Goal: Information Seeking & Learning: Learn about a topic

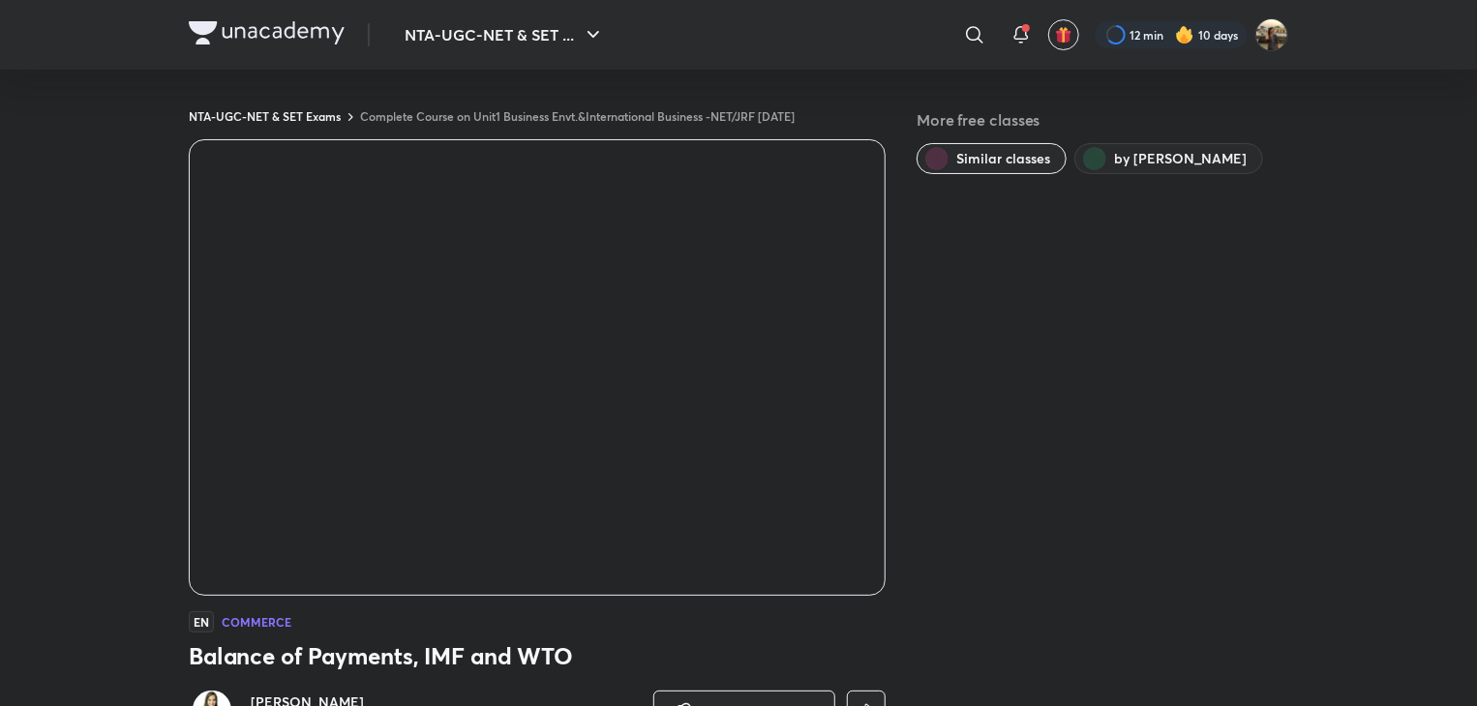
scroll to position [617, 0]
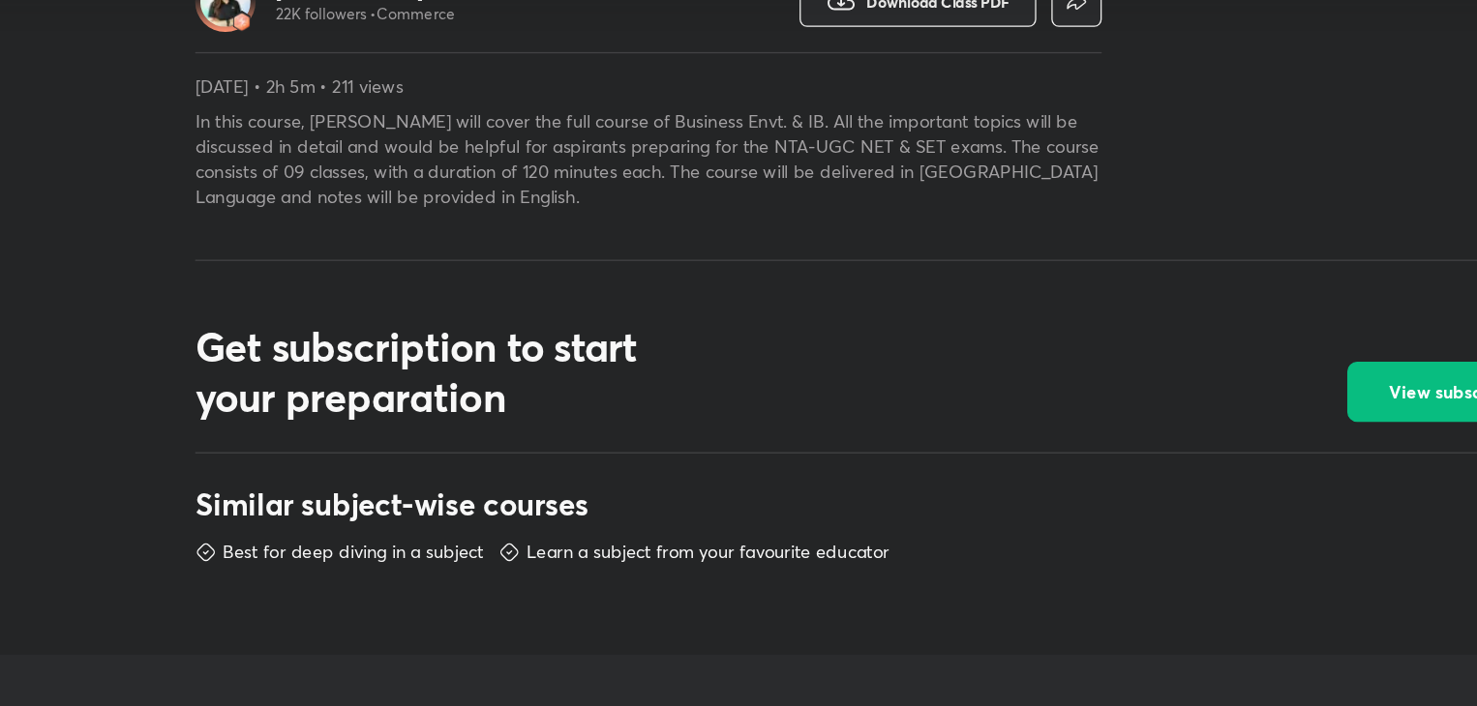
scroll to position [617, 0]
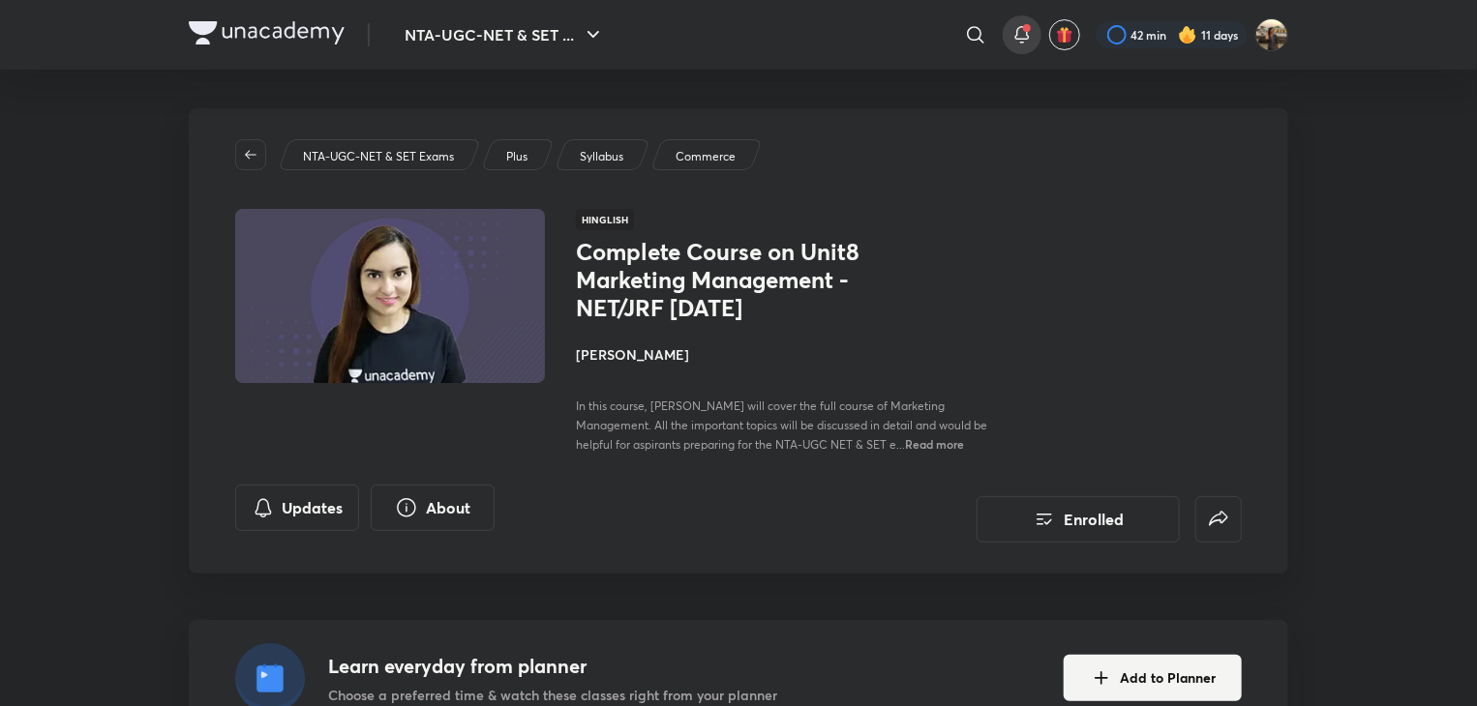
click at [1016, 38] on icon at bounding box center [1021, 34] width 23 height 23
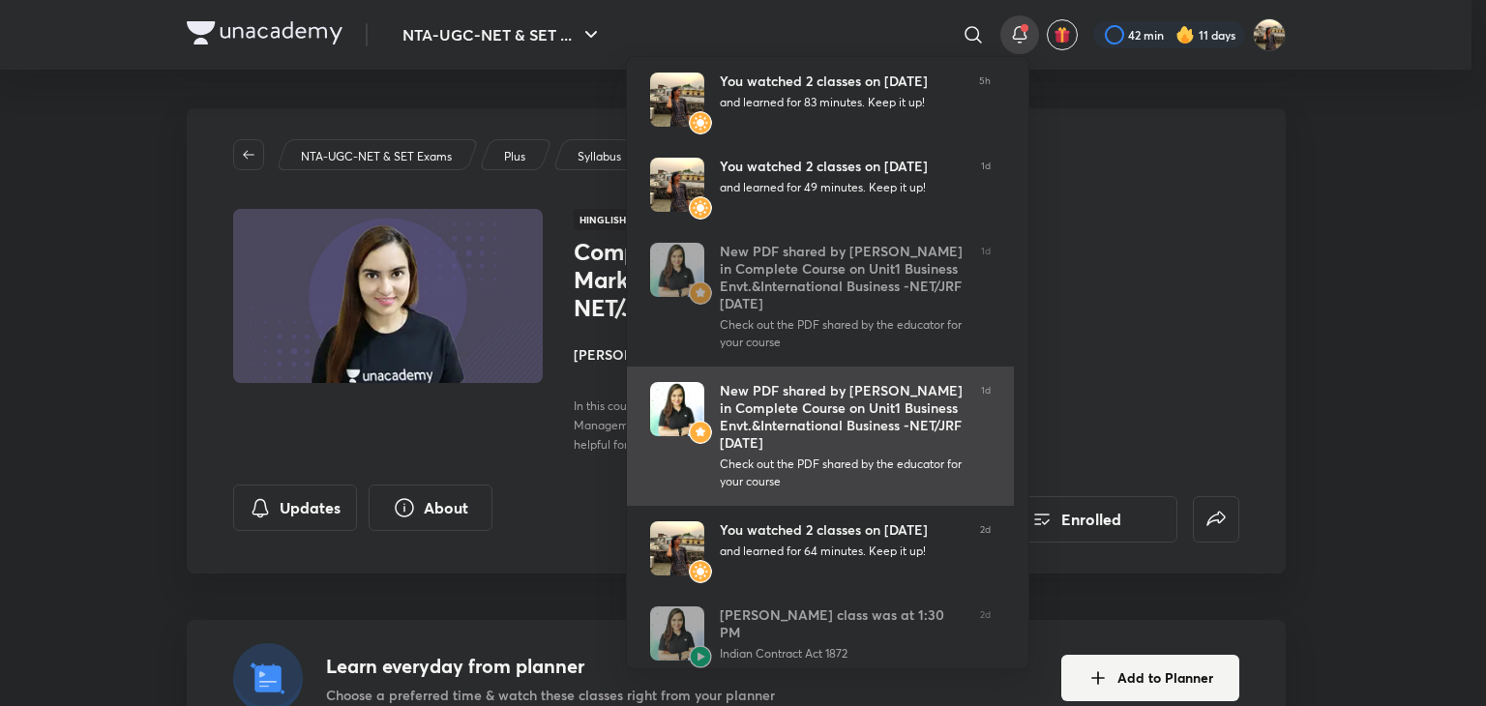
click at [962, 461] on div "Check out the PDF shared by the educator for your course" at bounding box center [843, 473] width 246 height 35
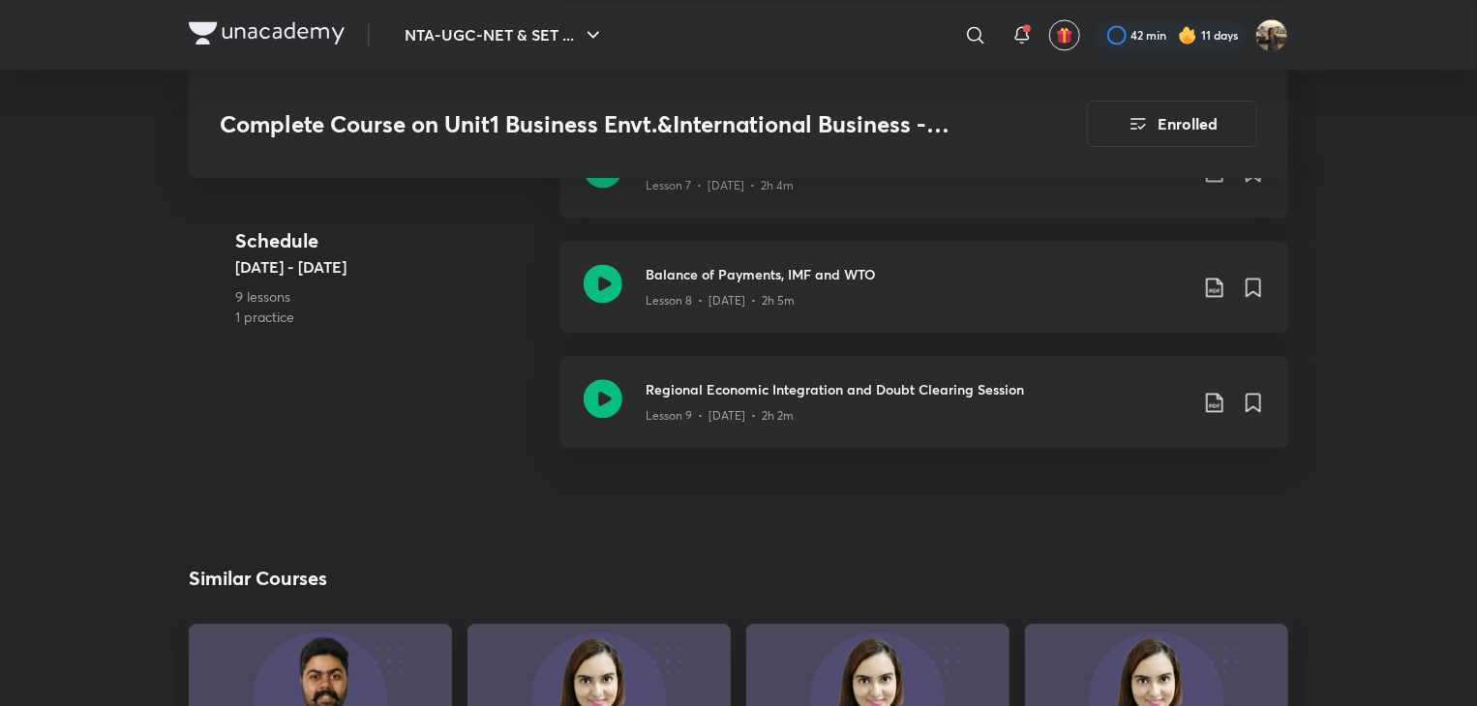
scroll to position [1993, 0]
click at [722, 401] on div "Lesson 9 • [DATE] • 2h 2m" at bounding box center [916, 412] width 542 height 25
